Goal: Transaction & Acquisition: Purchase product/service

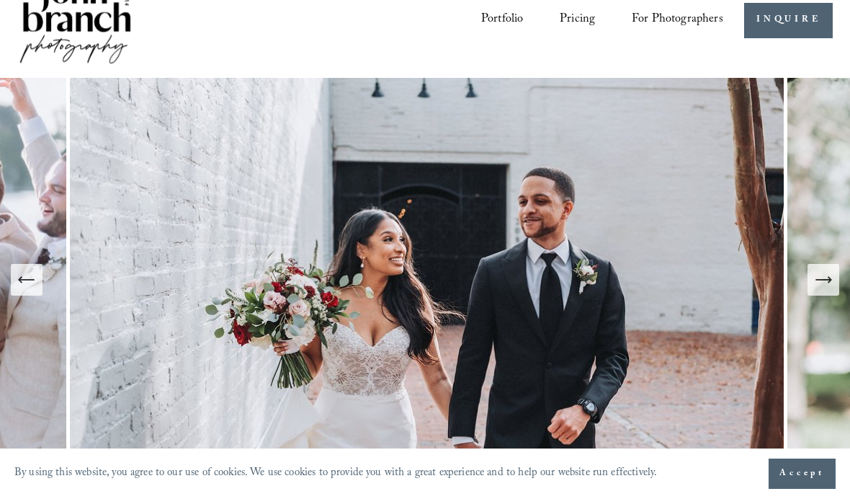
scroll to position [38, 0]
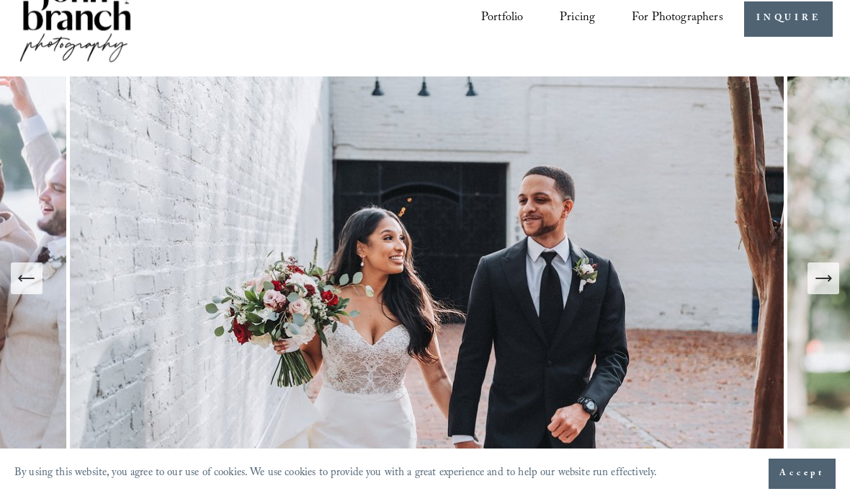
click at [0, 0] on span "Presets" at bounding box center [0, 0] width 0 height 0
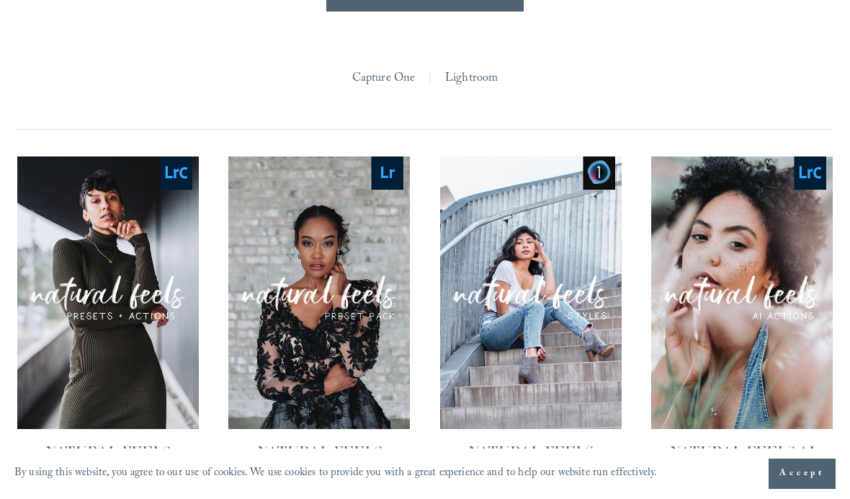
scroll to position [1238, 0]
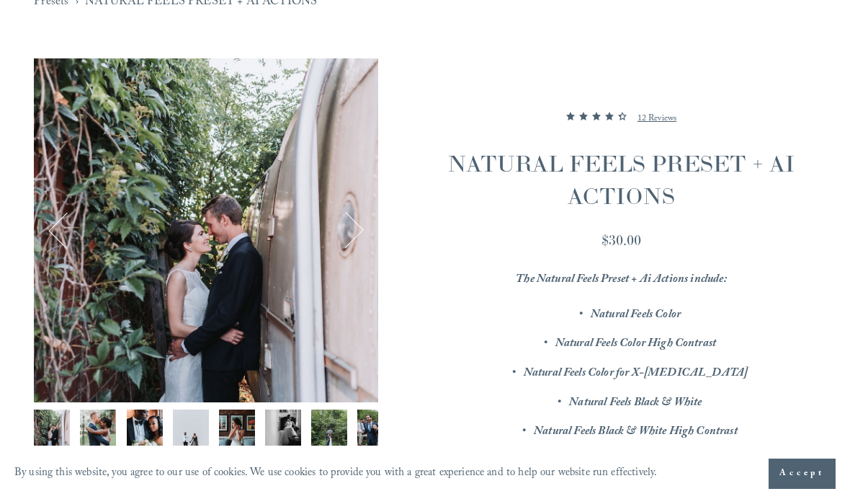
scroll to position [141, 0]
click at [92, 431] on img "Image 2 of 12" at bounding box center [98, 427] width 36 height 36
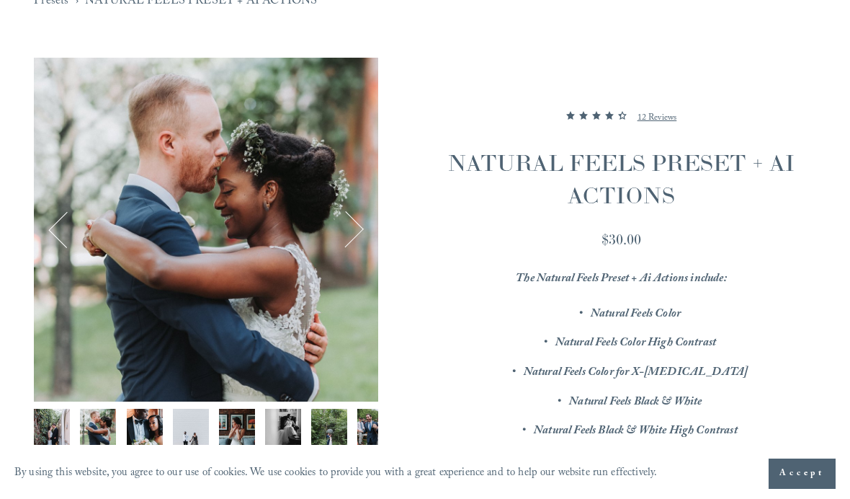
click at [136, 420] on img "Image 3 of 12" at bounding box center [145, 427] width 36 height 36
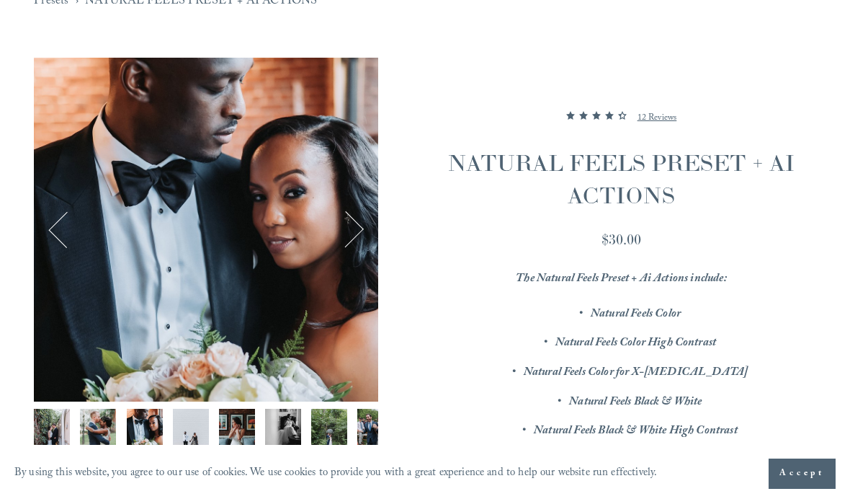
click at [182, 417] on img "Image 4 of 12" at bounding box center [191, 427] width 36 height 36
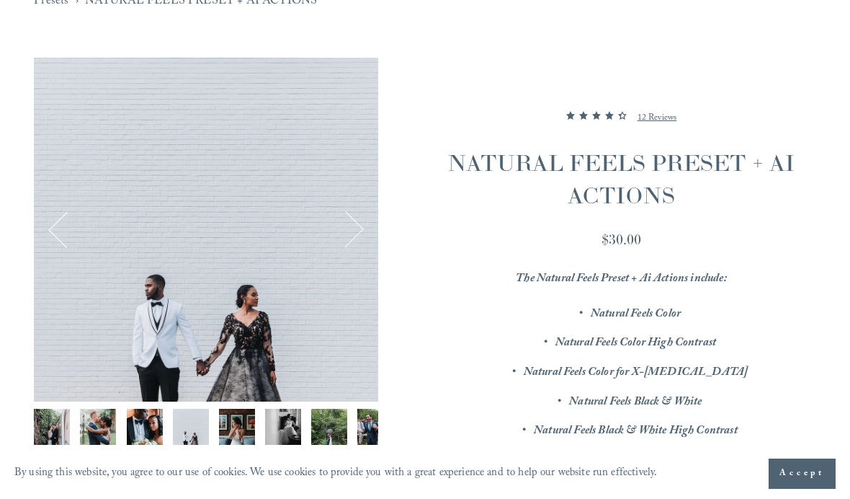
click at [239, 420] on img "Image 5 of 12" at bounding box center [237, 427] width 36 height 36
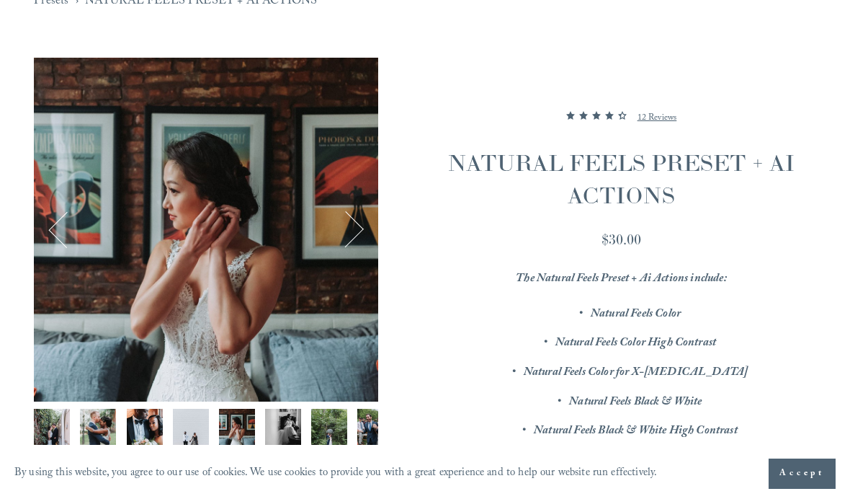
click at [287, 431] on img "Image 6 of 12" at bounding box center [283, 427] width 36 height 36
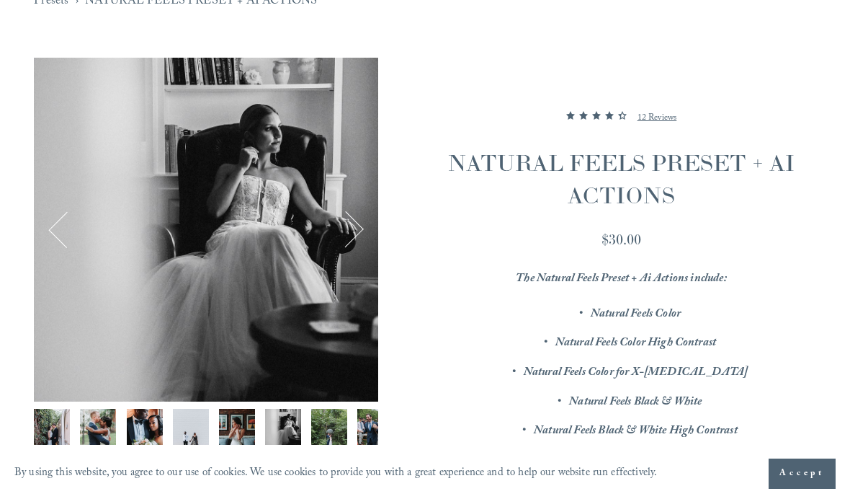
click at [324, 432] on img "Image 7 of 12" at bounding box center [329, 427] width 36 height 36
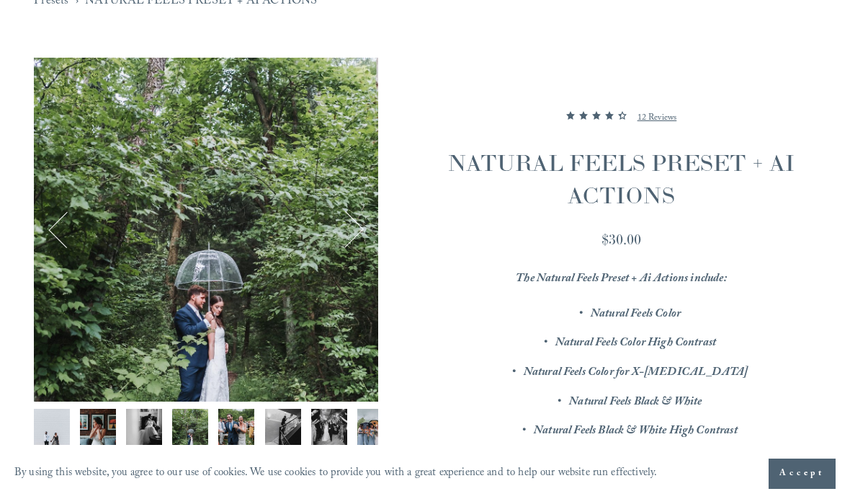
scroll to position [0, 139]
click at [246, 424] on img "Image 8 of 12" at bounding box center [236, 427] width 36 height 36
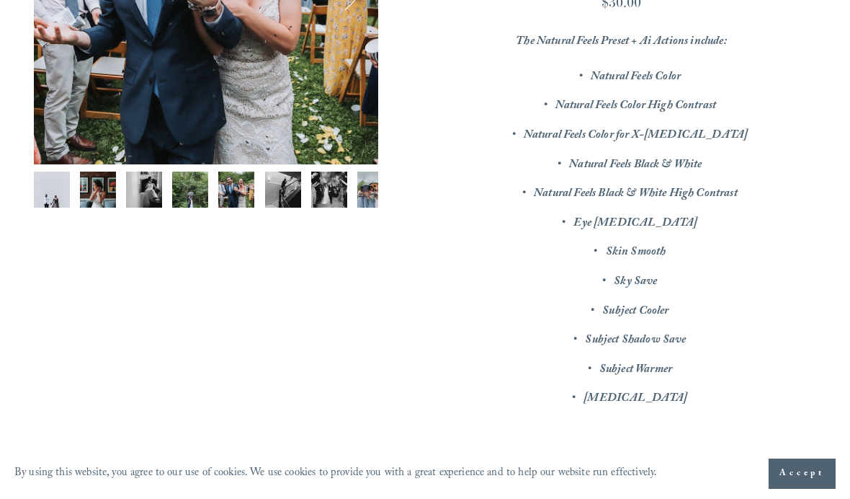
scroll to position [0, 0]
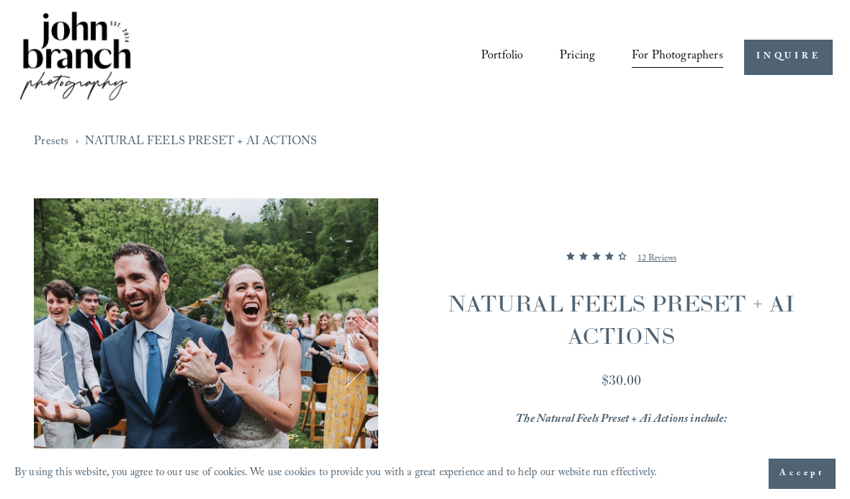
click at [0, 0] on span "Presets" at bounding box center [0, 0] width 0 height 0
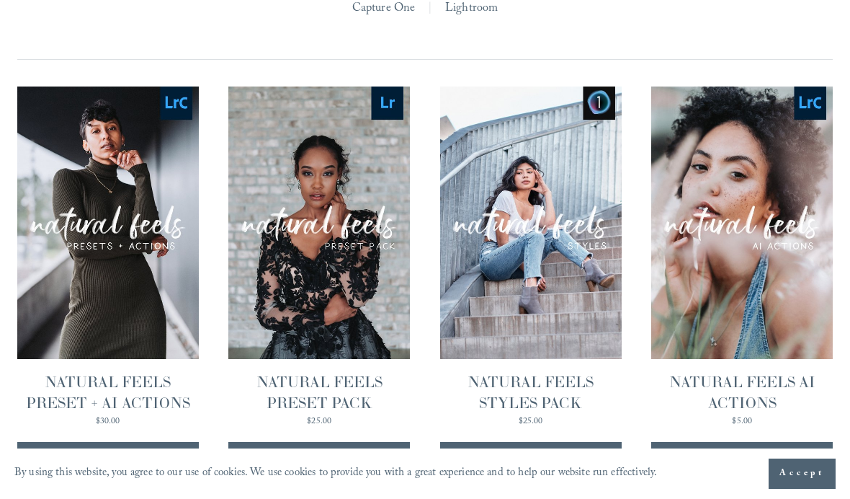
scroll to position [1318, 0]
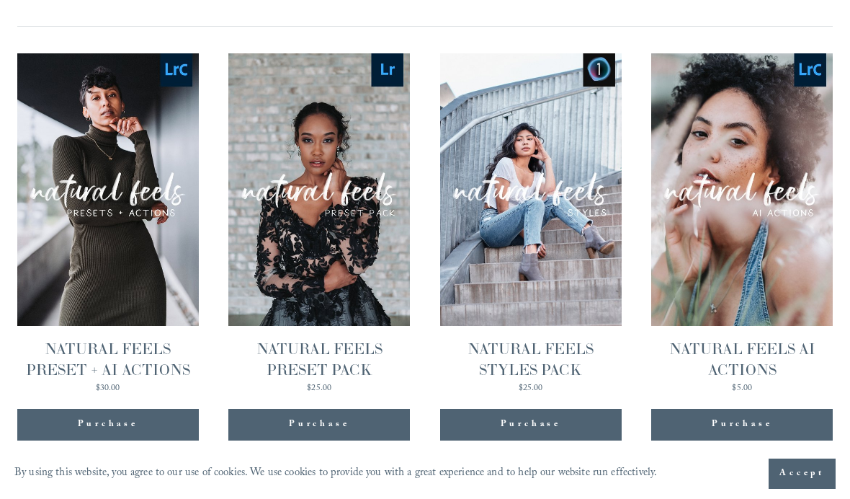
click at [261, 409] on div "Purchase" at bounding box center [319, 425] width 182 height 32
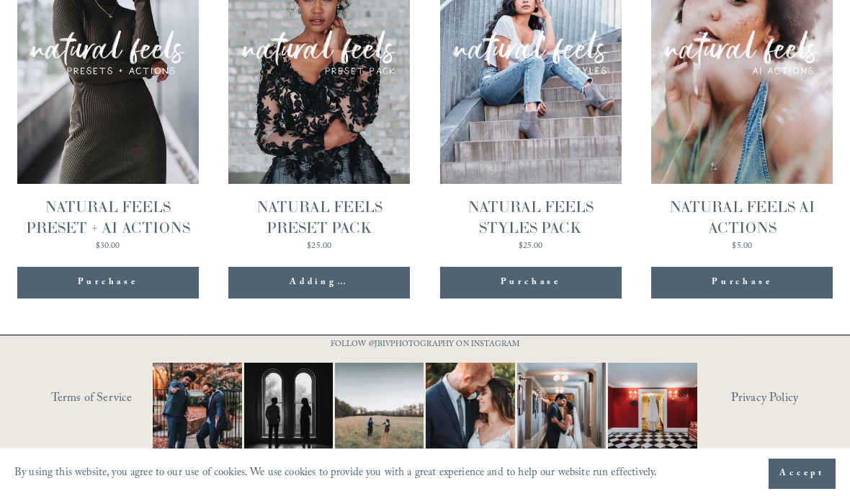
scroll to position [1489, 0]
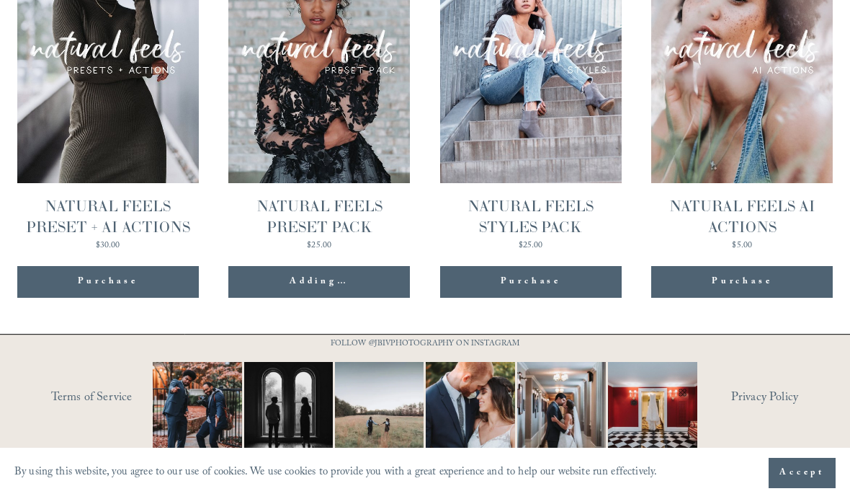
click at [277, 224] on div "NATURAL FEELS PRESET PACK" at bounding box center [319, 217] width 182 height 41
